Goal: Transaction & Acquisition: Purchase product/service

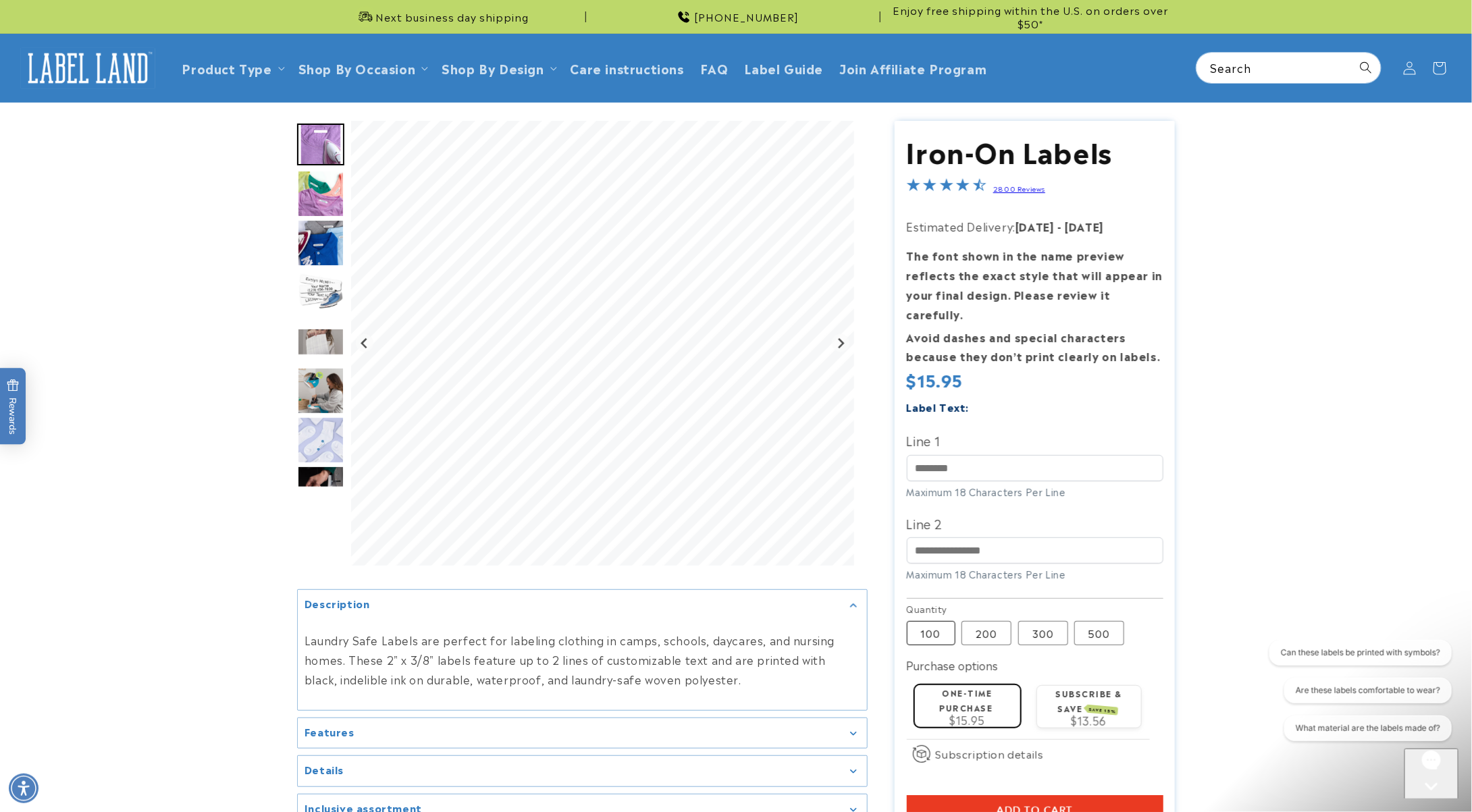
click at [941, 621] on label "100 Variant sold out or unavailable" at bounding box center [931, 633] width 48 height 24
click at [1042, 457] on input "Line 1" at bounding box center [1035, 468] width 257 height 26
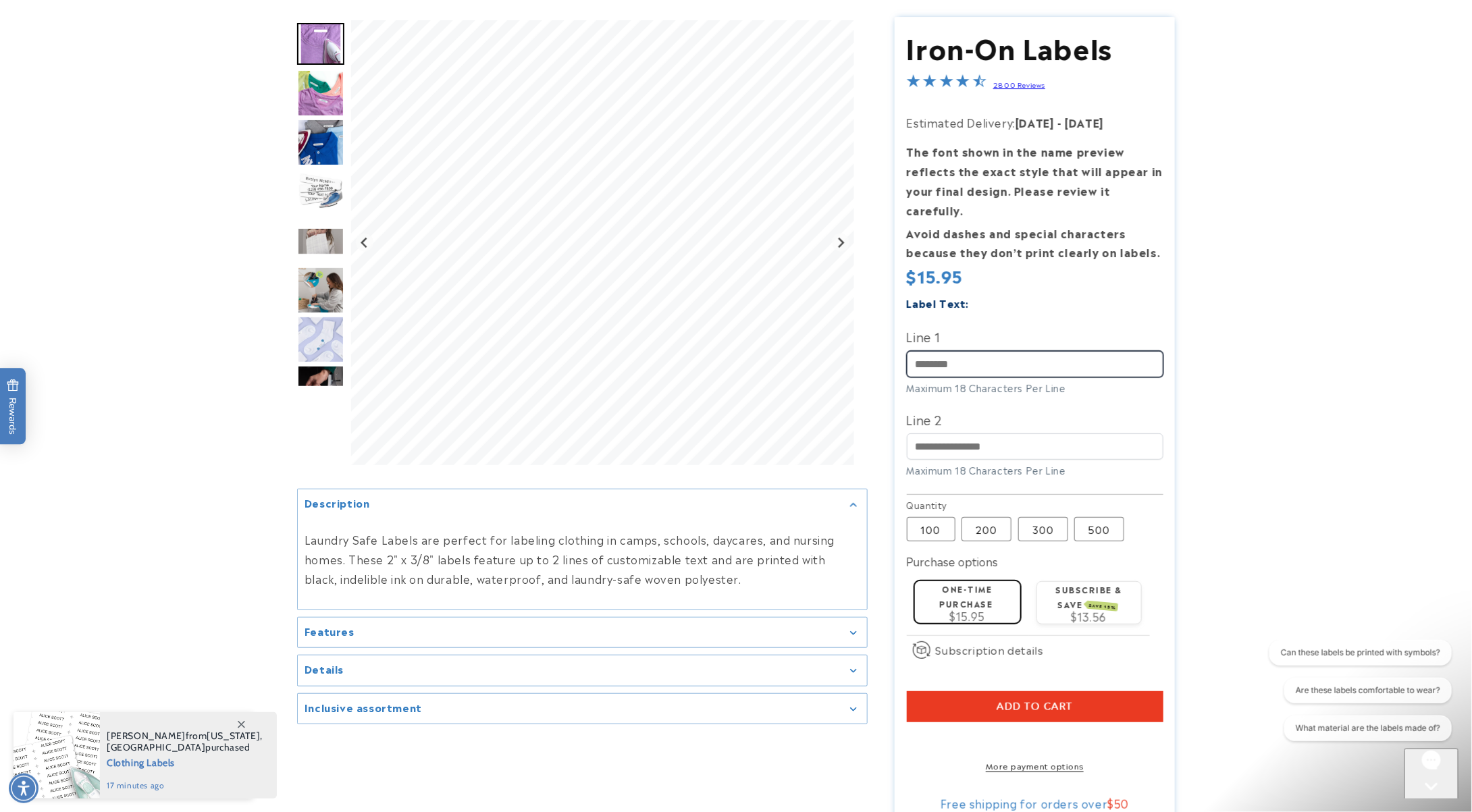
scroll to position [202, 0]
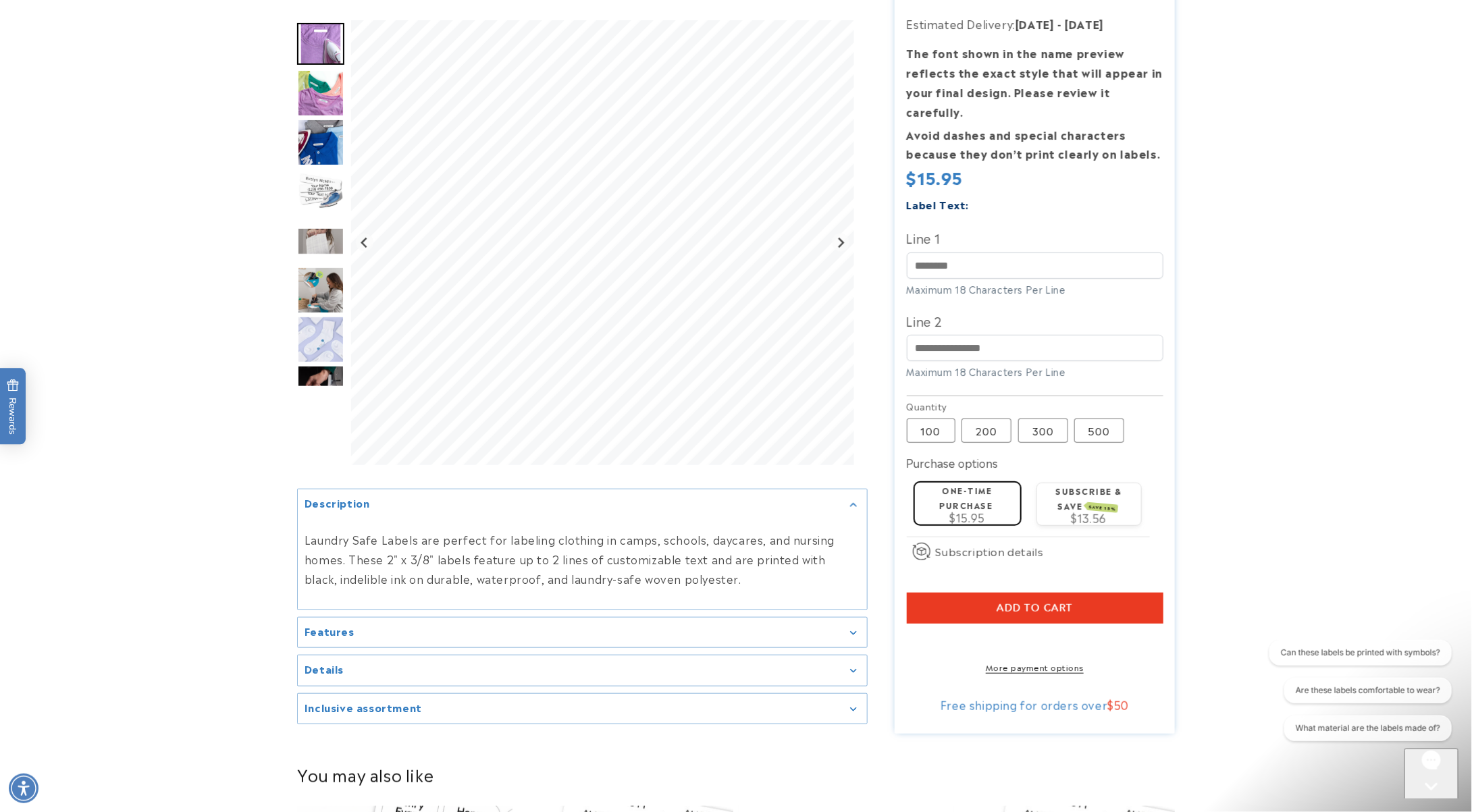
click at [380, 627] on div "Features" at bounding box center [582, 632] width 556 height 10
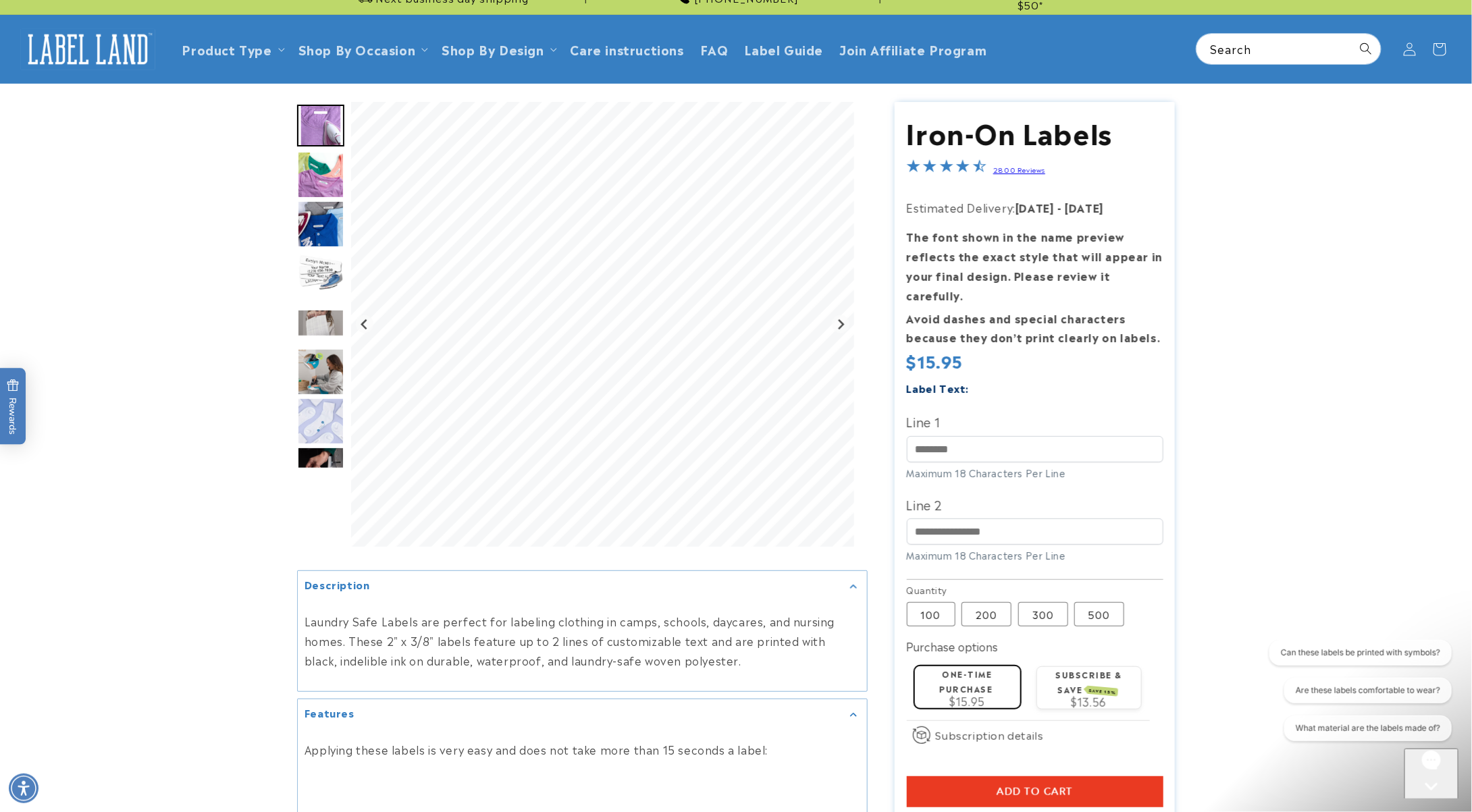
scroll to position [0, 0]
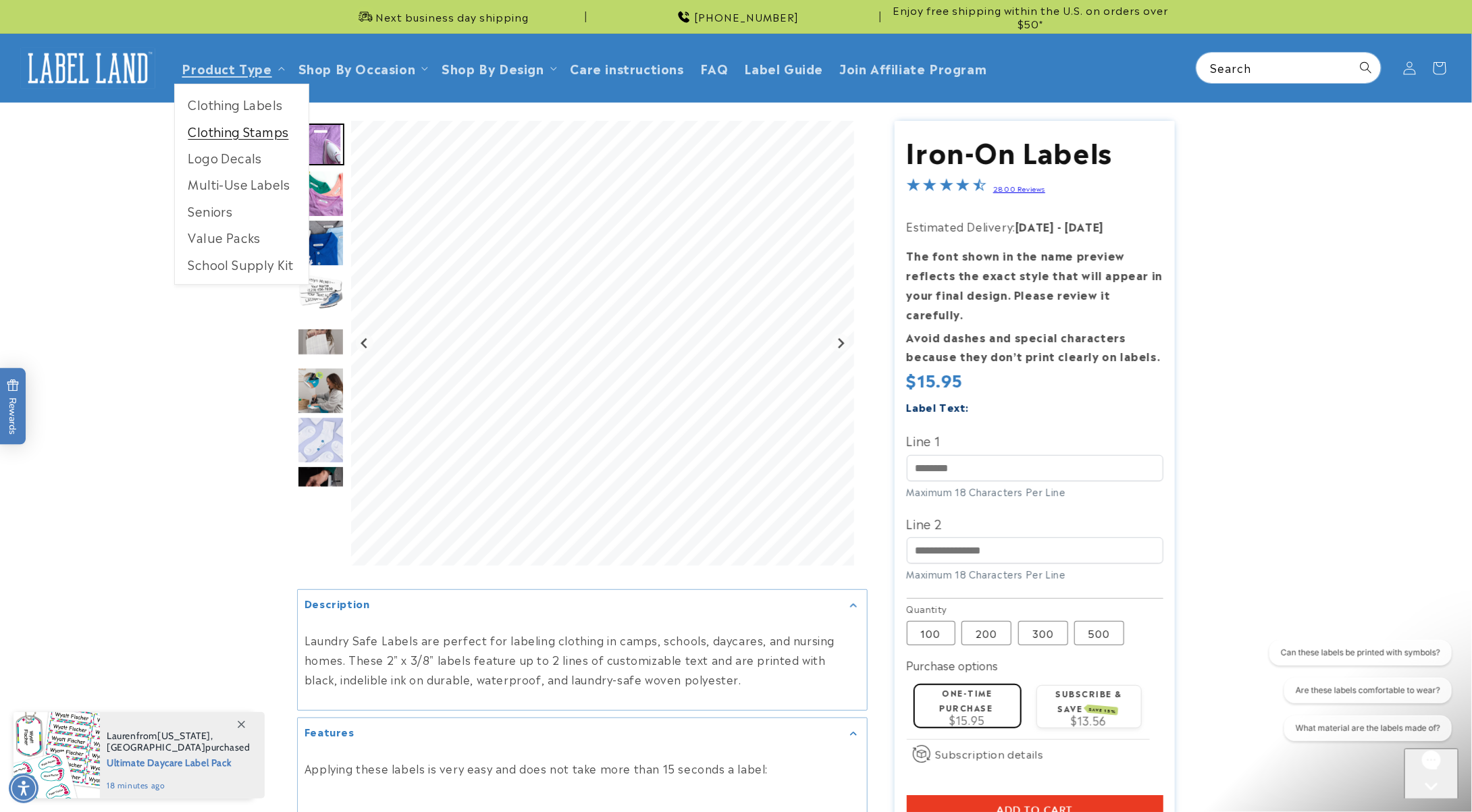
click at [266, 138] on link "Clothing Stamps" at bounding box center [242, 131] width 134 height 26
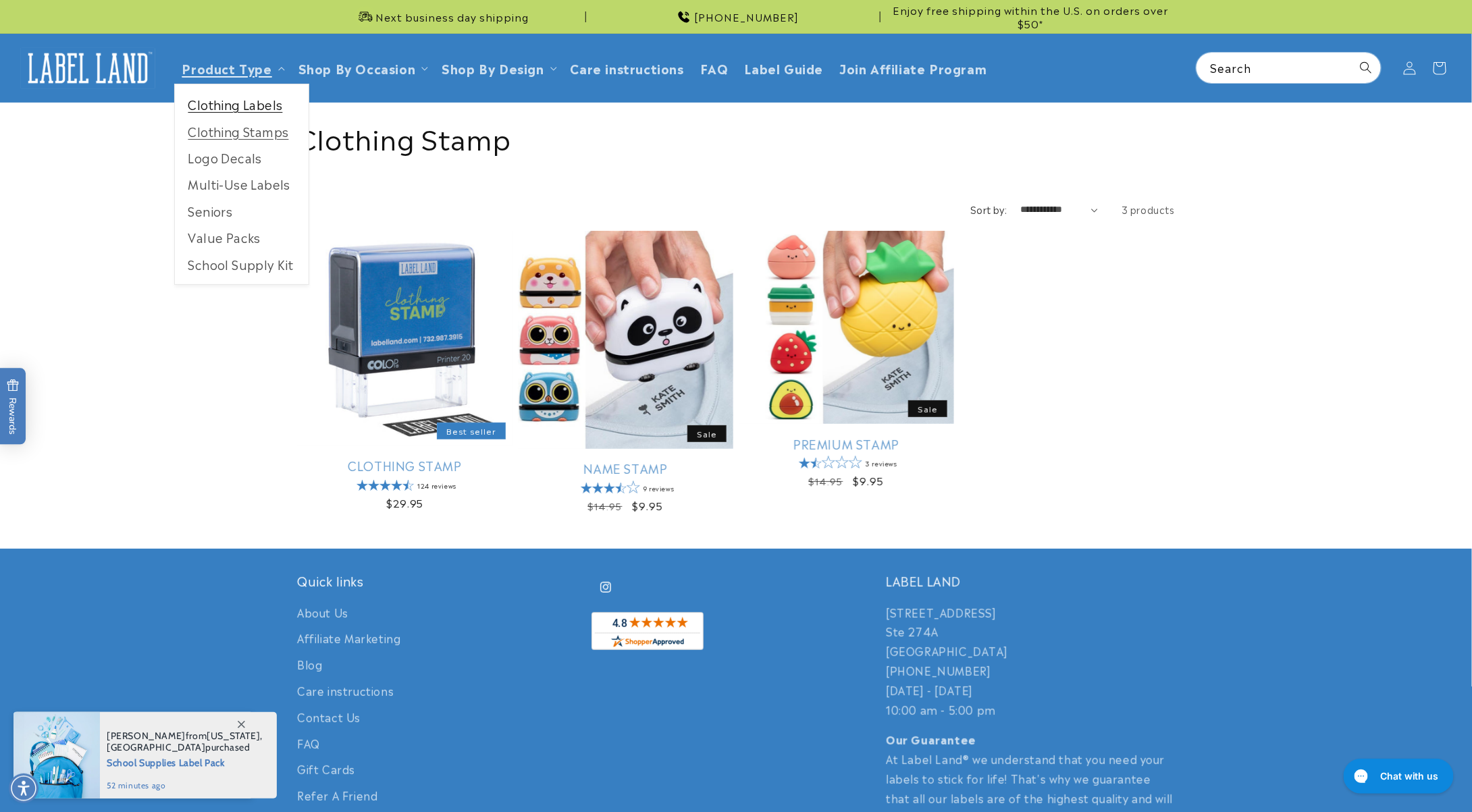
click at [239, 106] on link "Clothing Labels" at bounding box center [242, 104] width 134 height 26
